Goal: Task Accomplishment & Management: Use online tool/utility

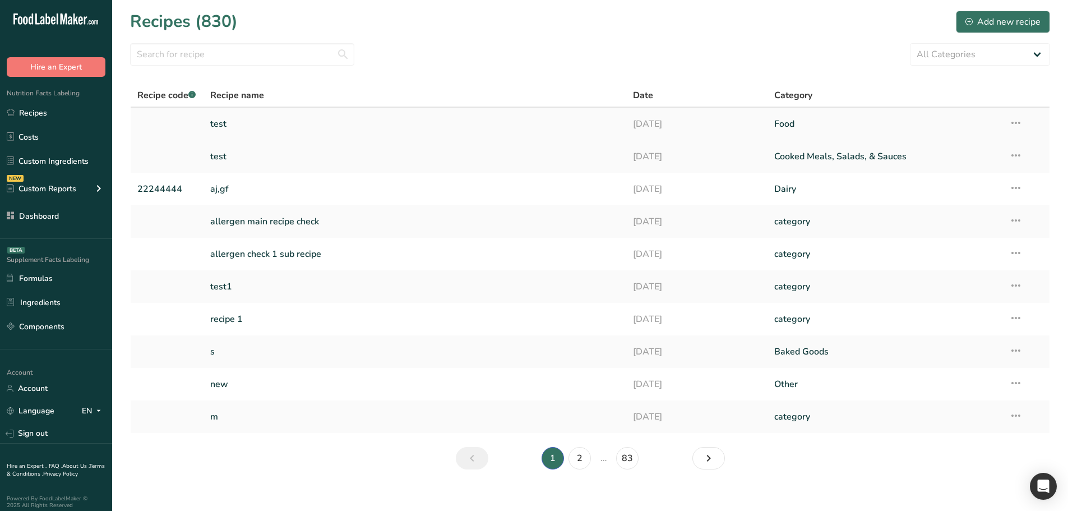
click at [1010, 122] on icon at bounding box center [1015, 123] width 13 height 20
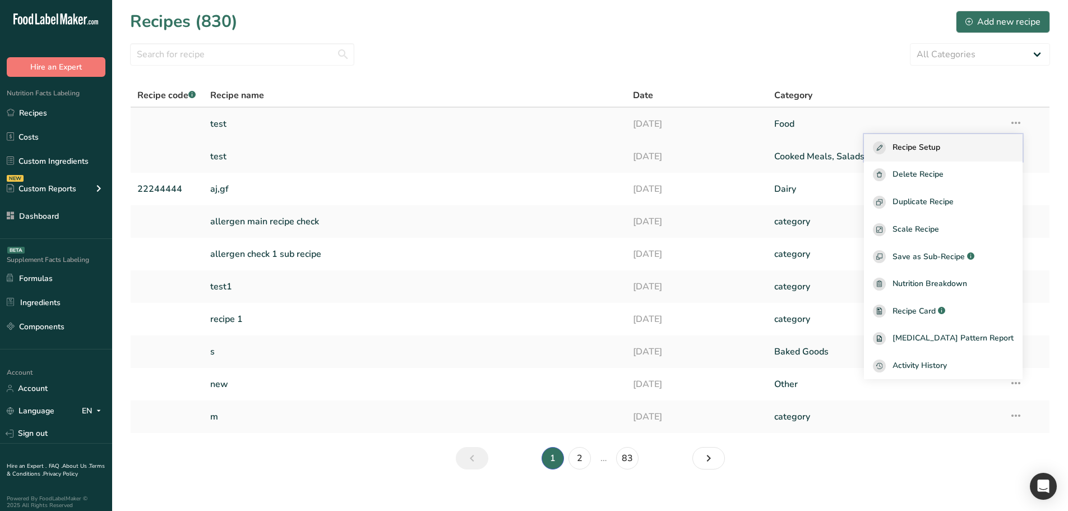
click at [940, 141] on span "Recipe Setup" at bounding box center [916, 147] width 48 height 13
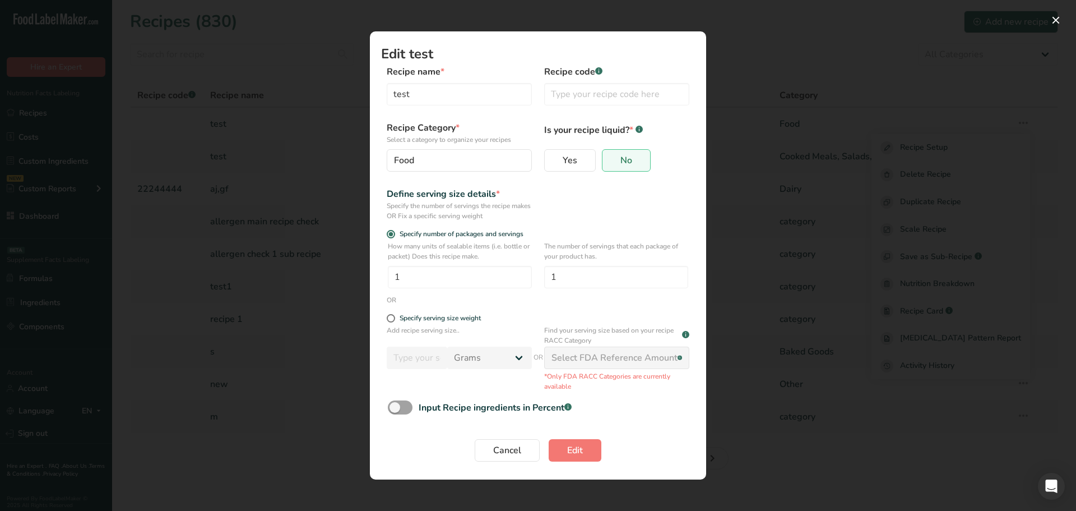
click at [725, 85] on div "Edit Recipe Modal" at bounding box center [538, 255] width 1076 height 511
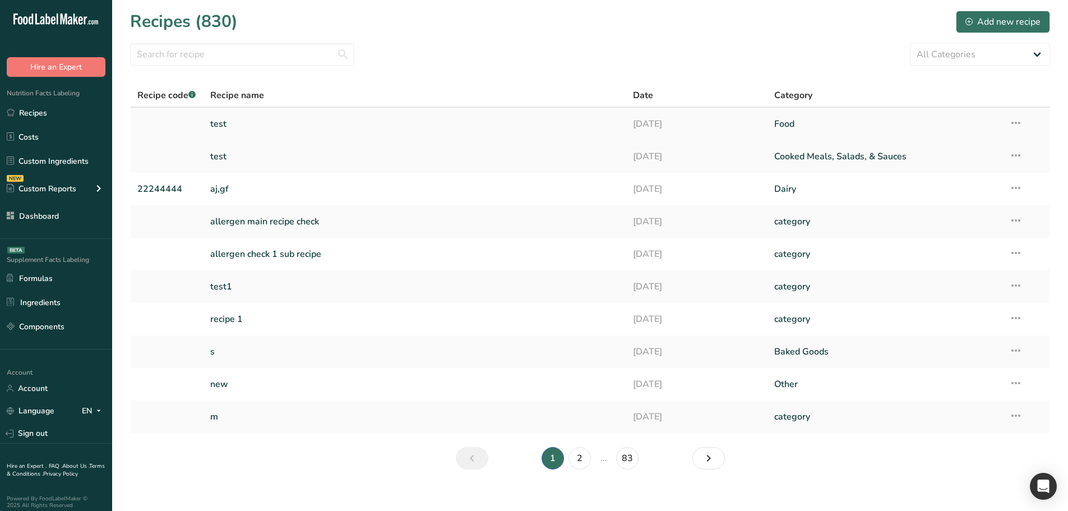
click at [1020, 126] on icon at bounding box center [1015, 123] width 13 height 20
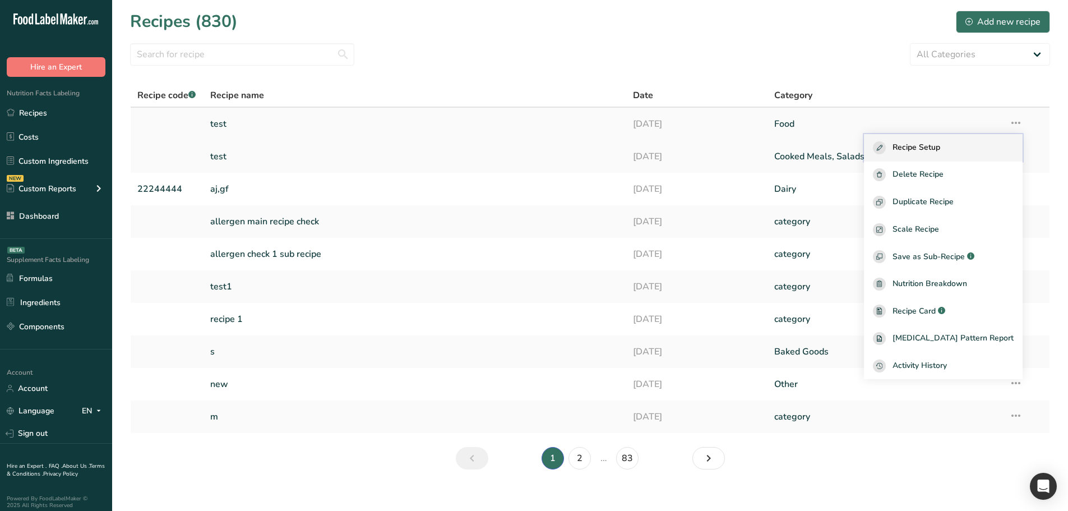
click at [940, 146] on span "Recipe Setup" at bounding box center [916, 147] width 48 height 13
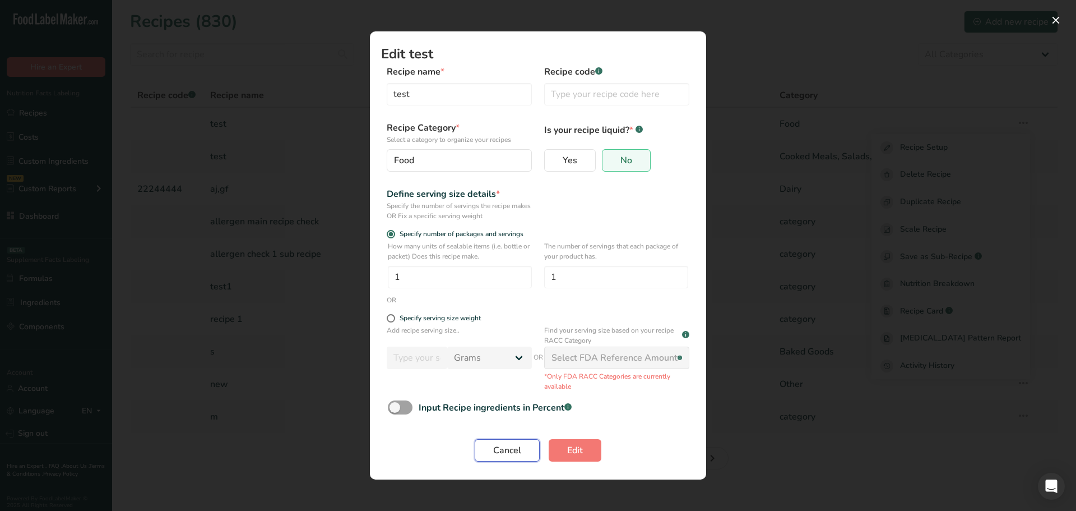
click at [501, 451] on span "Cancel" at bounding box center [507, 449] width 28 height 13
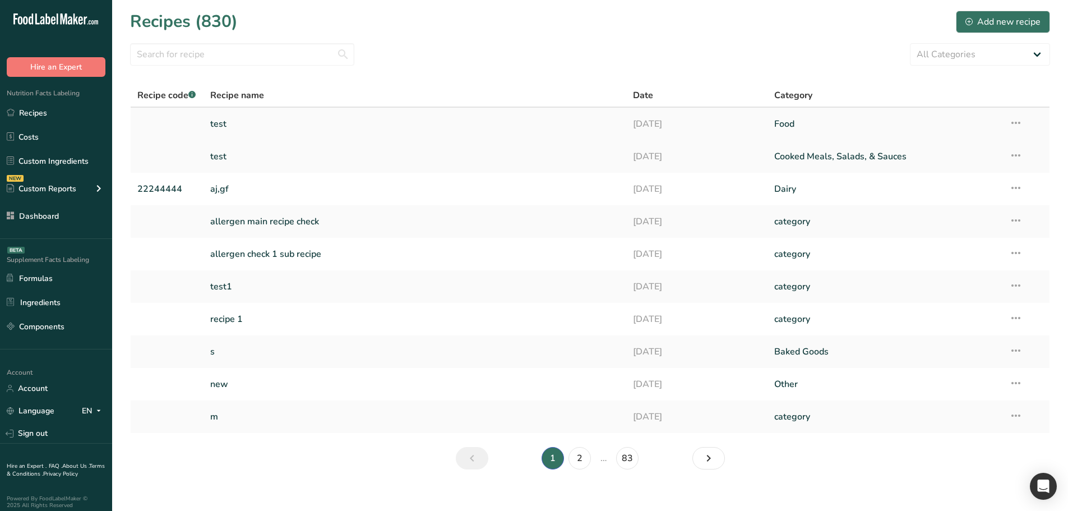
click at [1019, 120] on icon at bounding box center [1015, 123] width 13 height 20
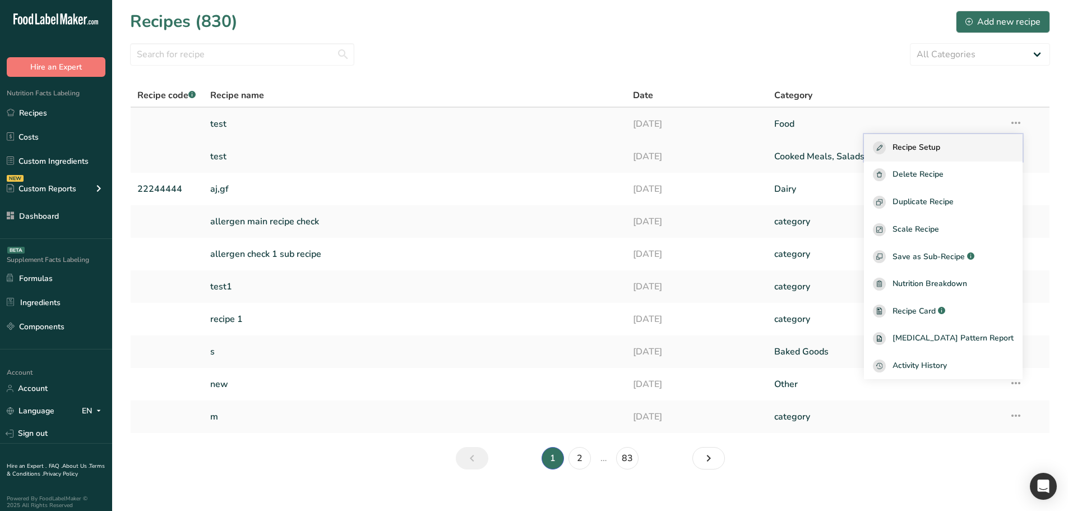
click at [980, 138] on button "Recipe Setup" at bounding box center [943, 147] width 159 height 27
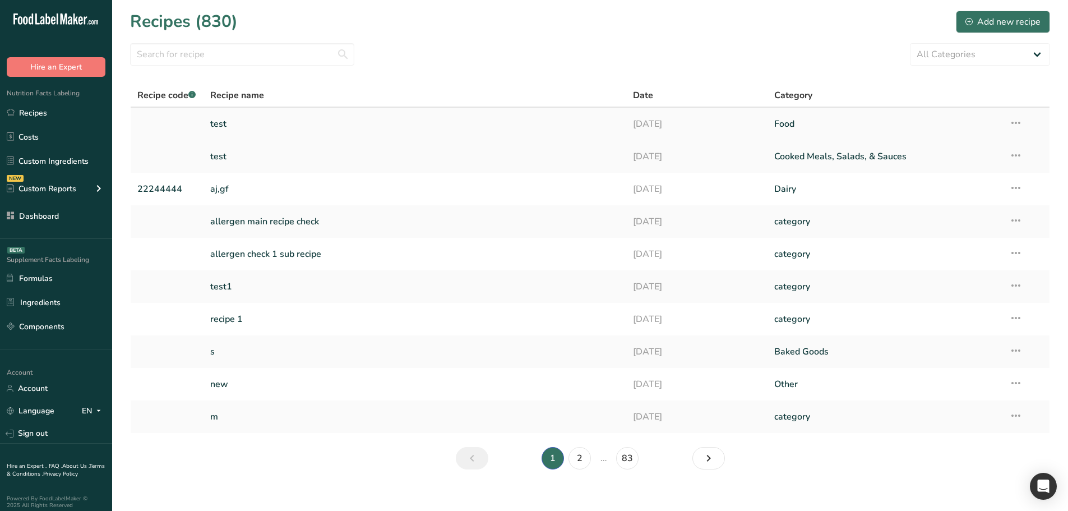
click at [1021, 126] on icon at bounding box center [1015, 123] width 13 height 20
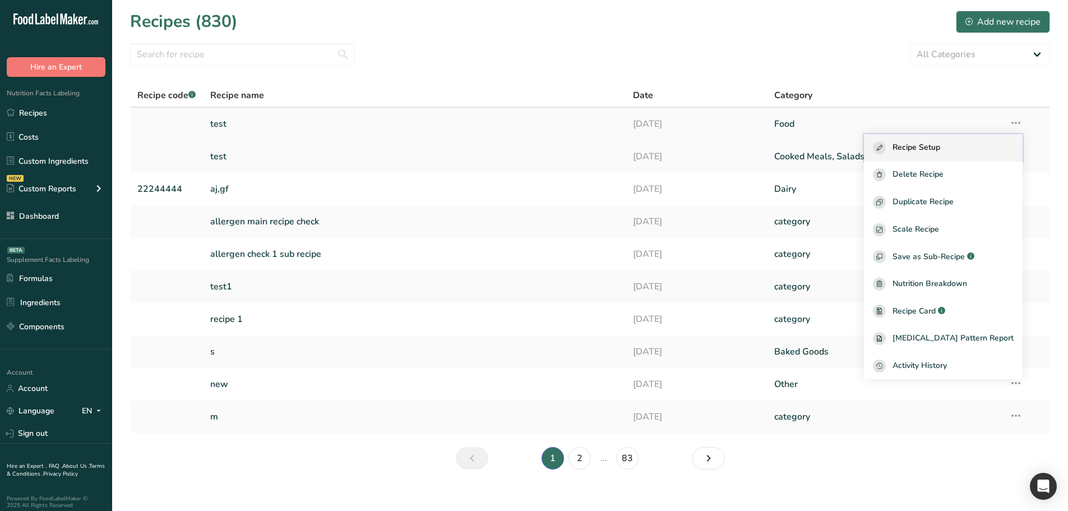
click at [973, 143] on div "Recipe Setup" at bounding box center [943, 147] width 141 height 13
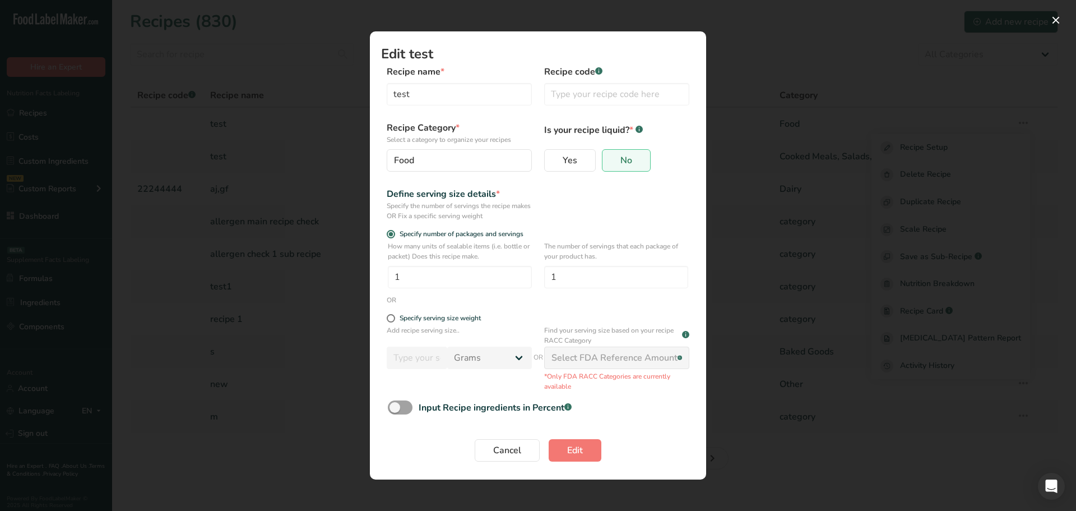
click at [180, 146] on div "Edit Recipe Modal" at bounding box center [538, 255] width 1076 height 511
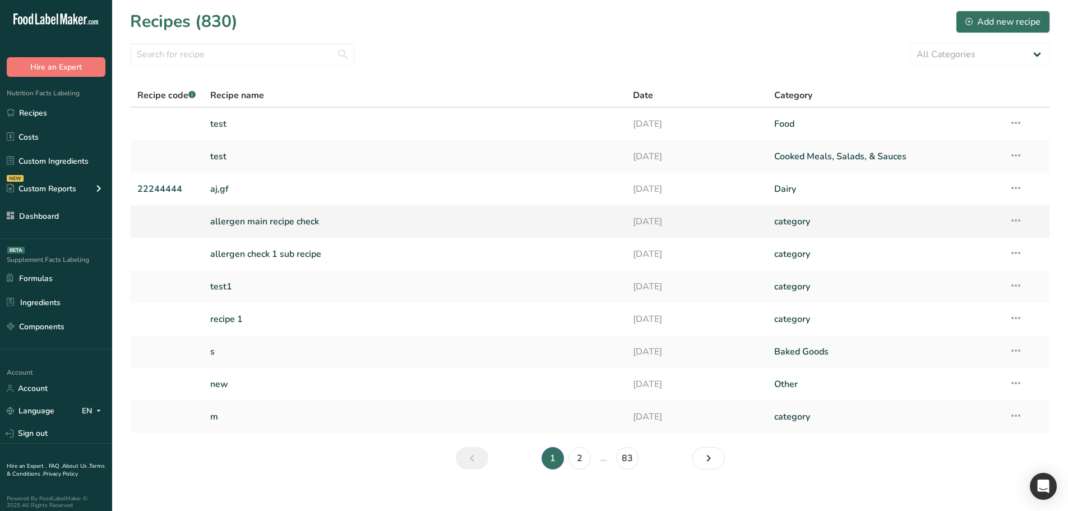
click at [262, 224] on link "allergen main recipe check" at bounding box center [415, 222] width 410 height 24
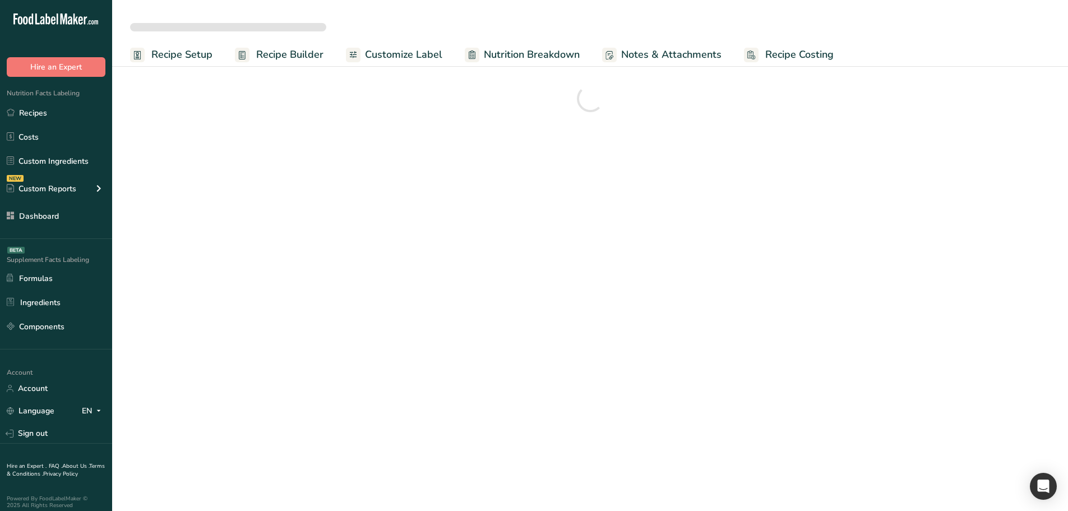
click at [179, 58] on span "Recipe Setup" at bounding box center [181, 54] width 61 height 15
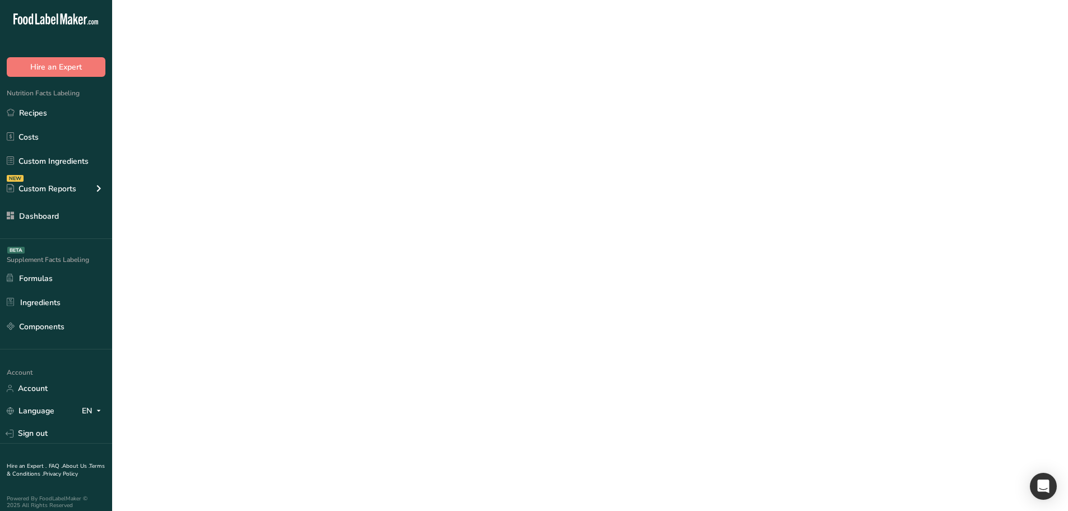
select select
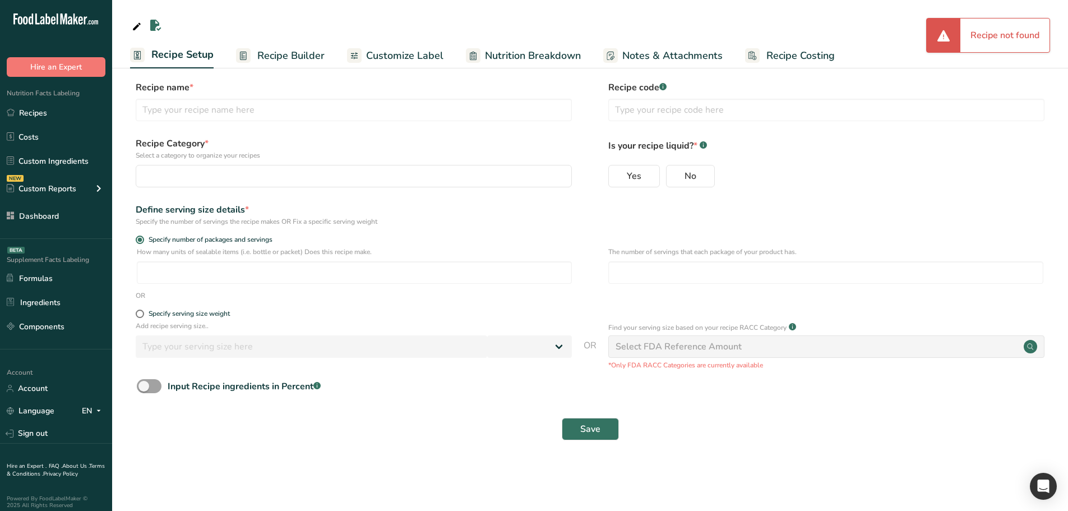
click at [46, 118] on link "Recipes" at bounding box center [56, 112] width 112 height 21
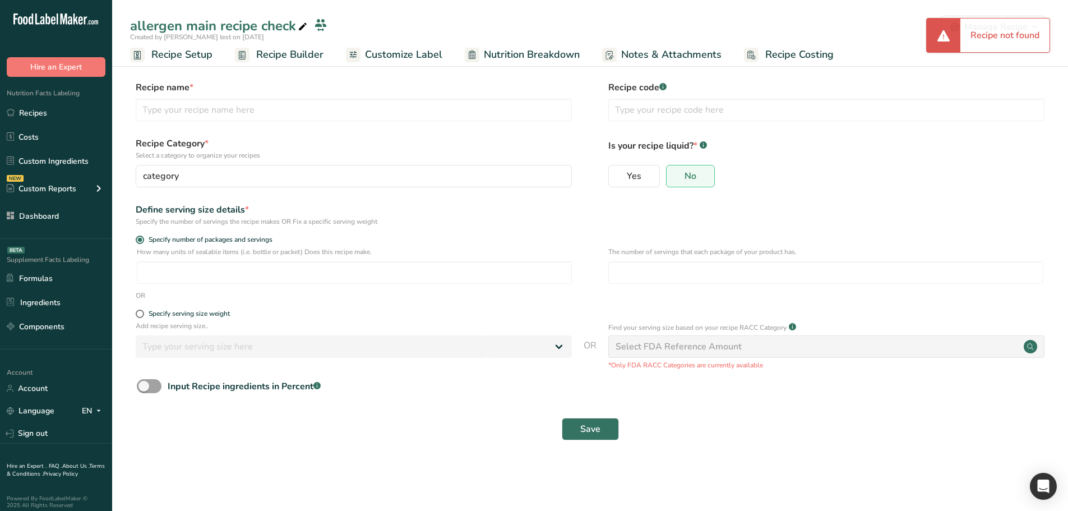
type input "allergen main recipe check"
radio input "true"
type input "1"
select select "0"
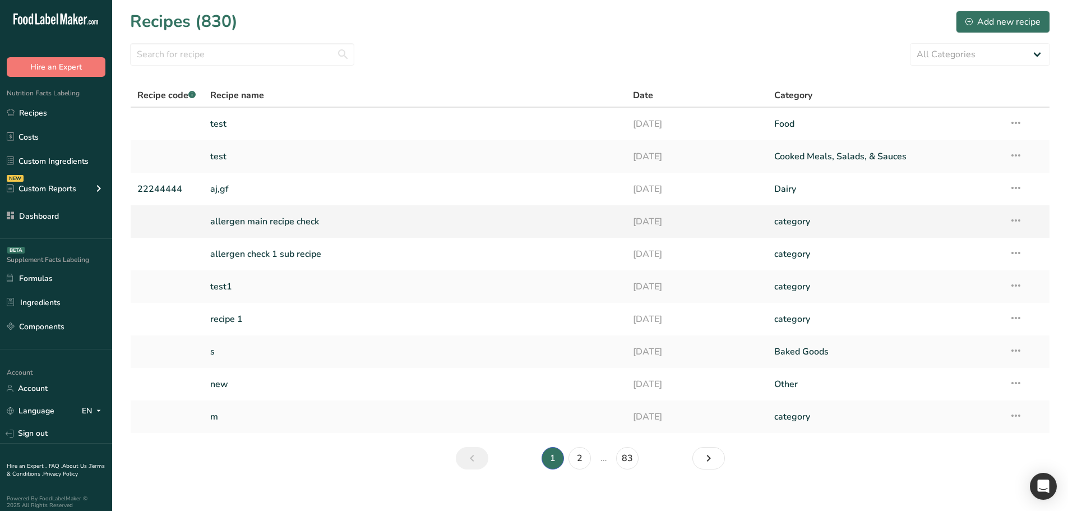
click at [238, 226] on link "allergen main recipe check" at bounding box center [415, 222] width 410 height 24
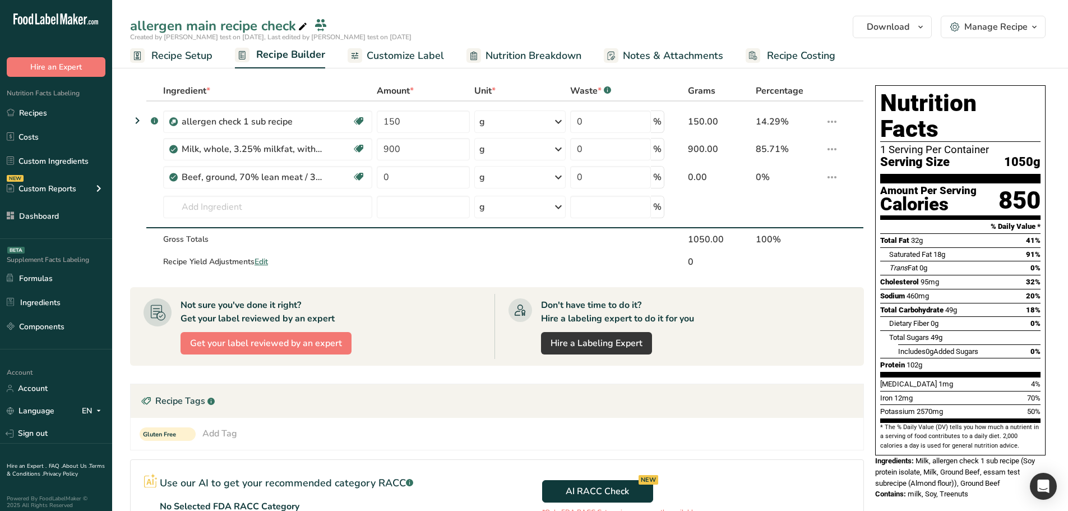
click at [179, 57] on span "Recipe Setup" at bounding box center [181, 55] width 61 height 15
